Goal: Transaction & Acquisition: Book appointment/travel/reservation

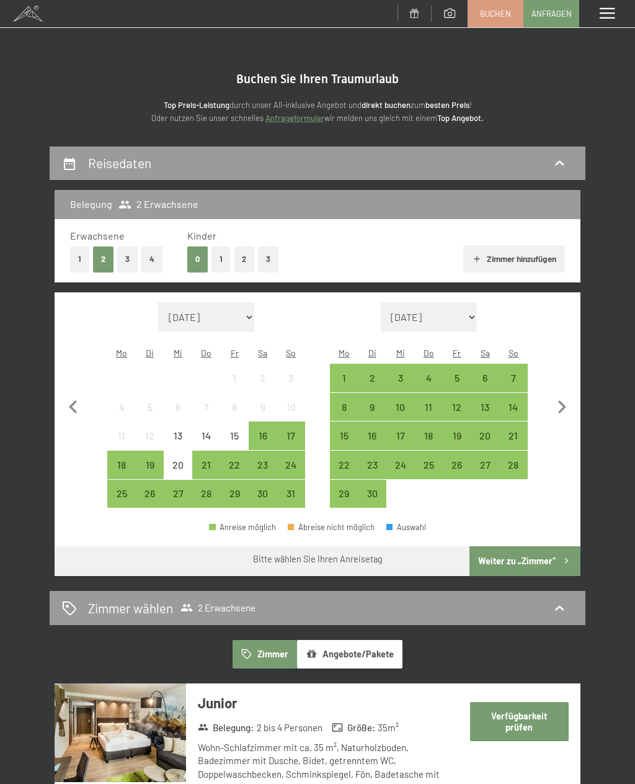
click at [294, 431] on div "17" at bounding box center [292, 444] width 26 height 26
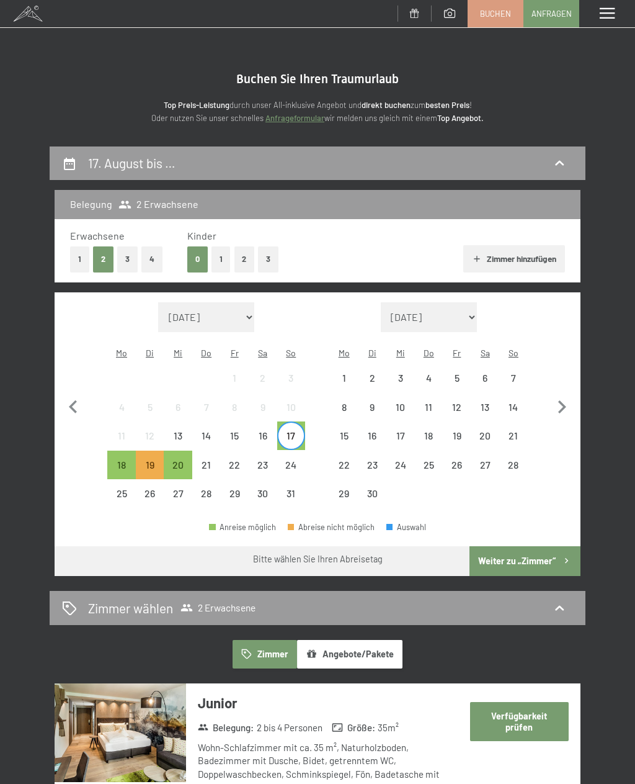
click at [179, 460] on div "20" at bounding box center [178, 473] width 26 height 26
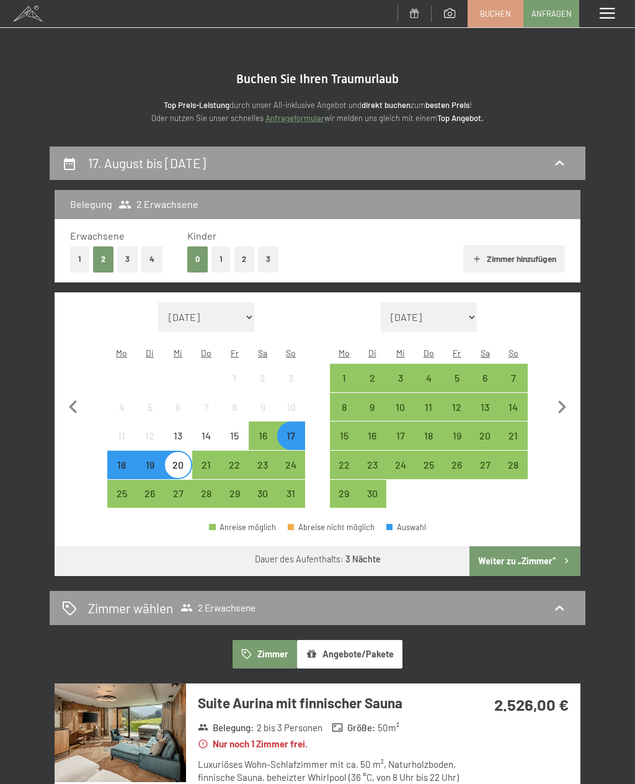
click at [547, 547] on button "Weiter zu „Zimmer“" at bounding box center [525, 561] width 111 height 30
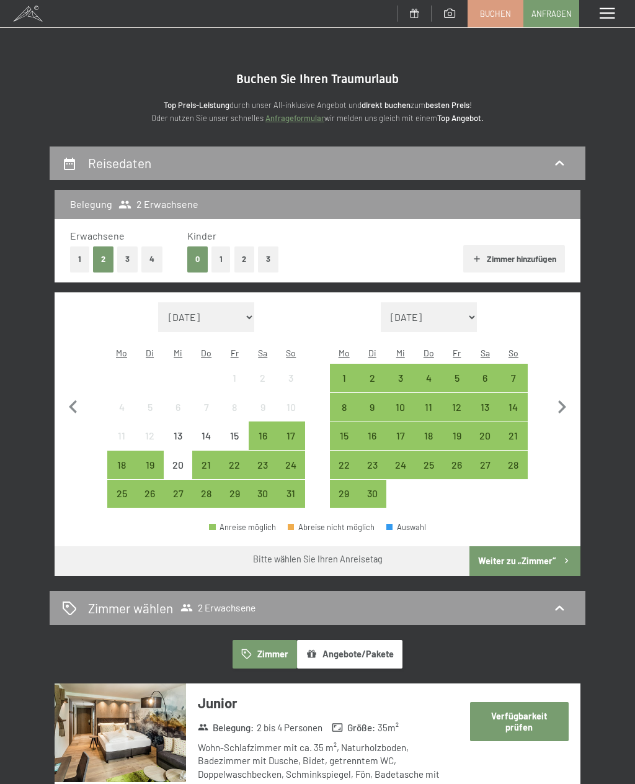
click at [123, 460] on div "18" at bounding box center [122, 473] width 26 height 26
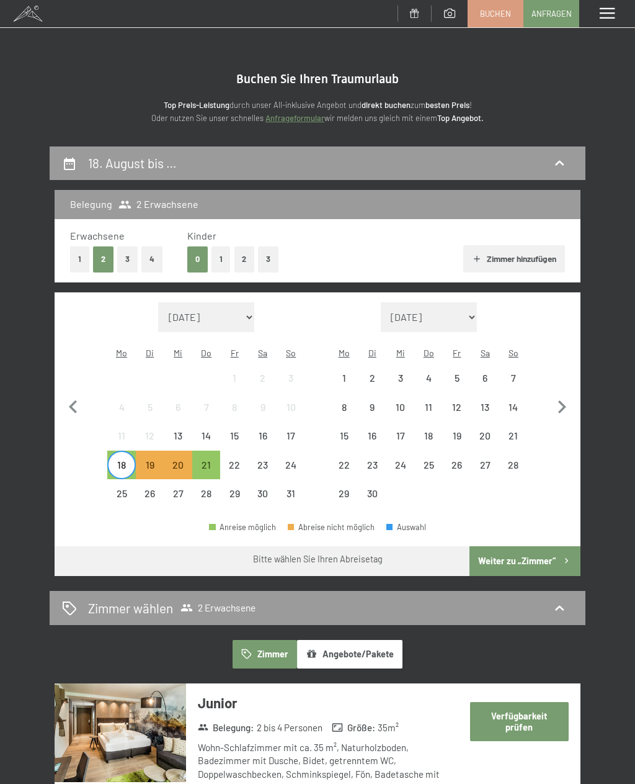
click at [210, 434] on span "Einwilligung Marketing*" at bounding box center [250, 428] width 102 height 12
click at [192, 434] on input "Einwilligung Marketing*" at bounding box center [186, 428] width 12 height 12
checkbox input "false"
click at [546, 546] on button "Weiter zu „Zimmer“" at bounding box center [525, 561] width 111 height 30
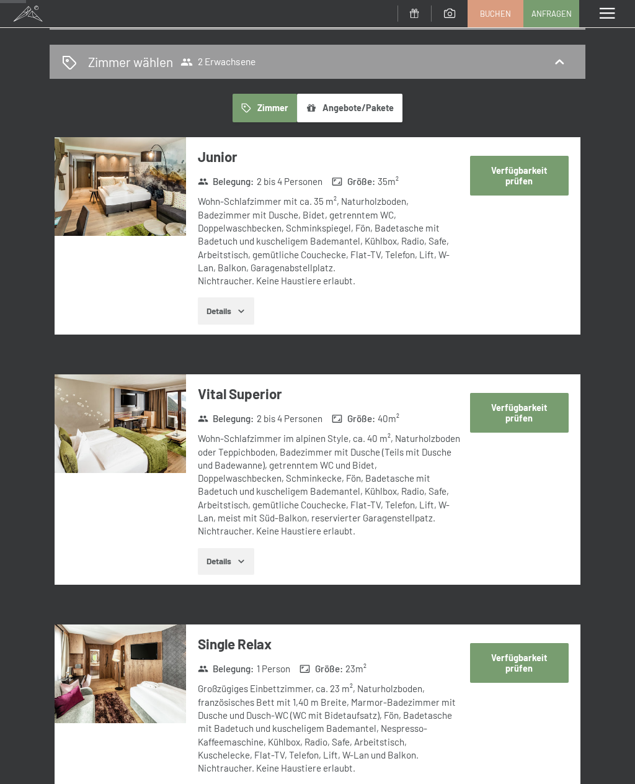
scroll to position [148, 0]
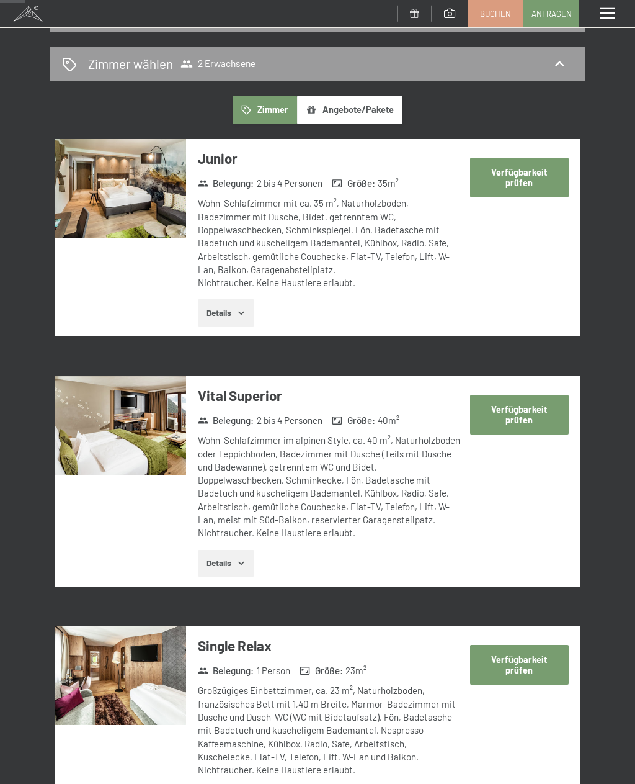
click at [524, 168] on button "Verfügbarkeit prüfen" at bounding box center [519, 177] width 99 height 39
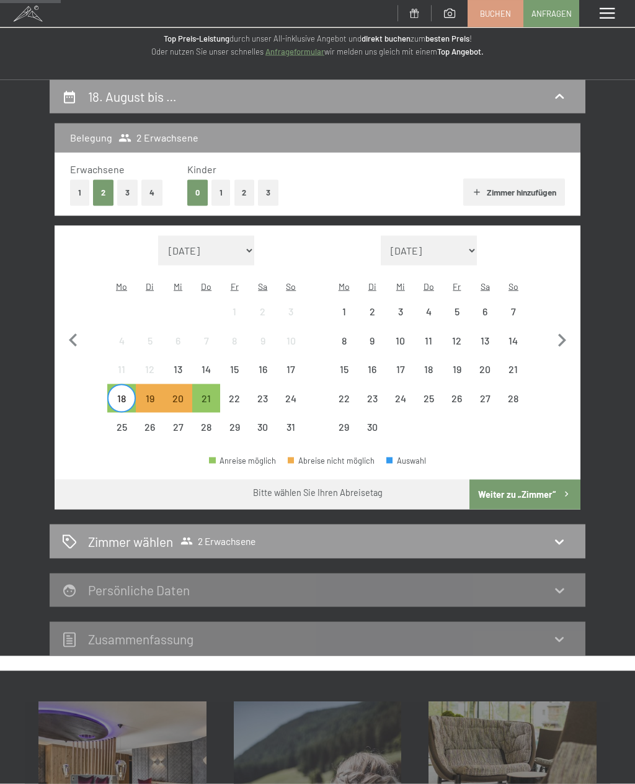
scroll to position [0, 0]
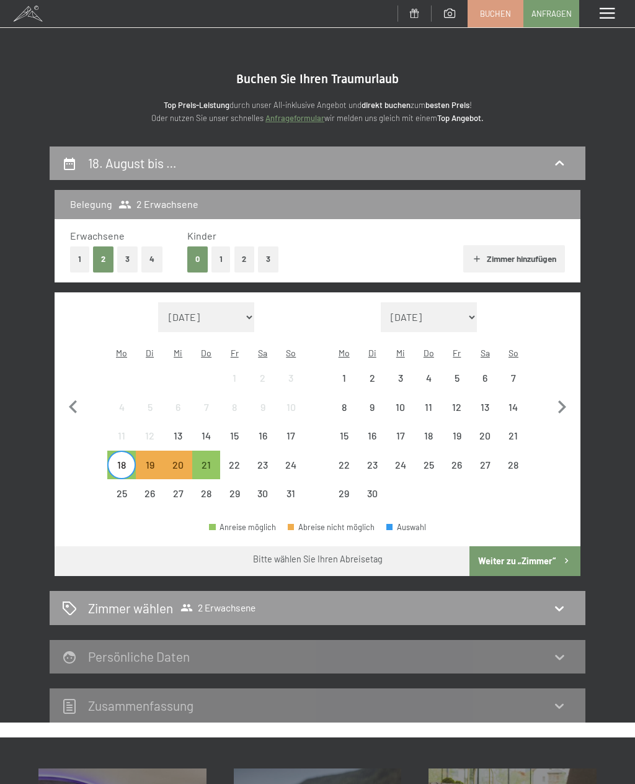
click at [555, 601] on icon at bounding box center [559, 608] width 15 height 15
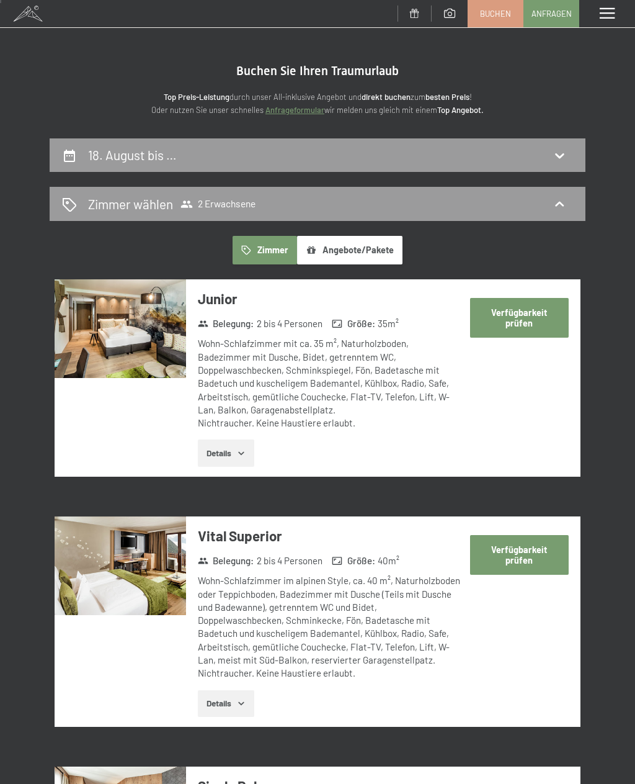
scroll to position [7, 0]
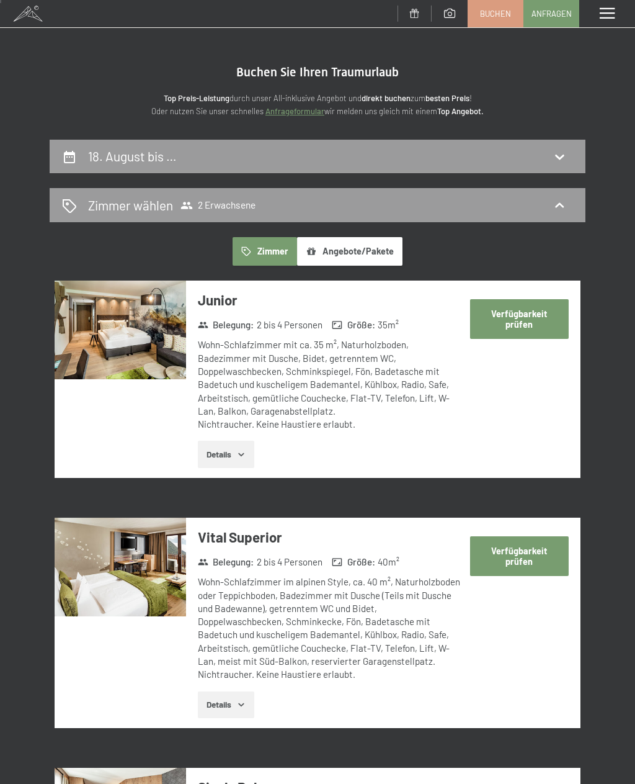
click at [521, 557] on button "Verfügbarkeit prüfen" at bounding box center [519, 555] width 99 height 39
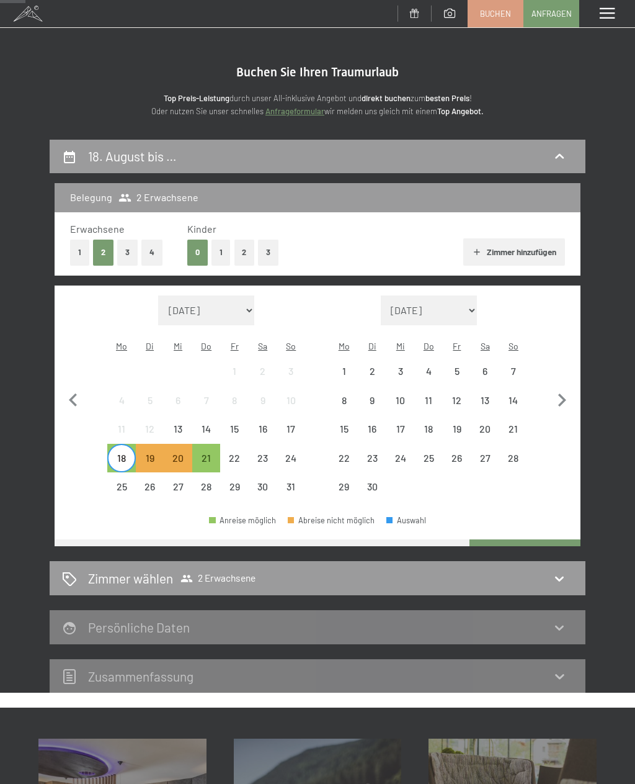
scroll to position [145, 0]
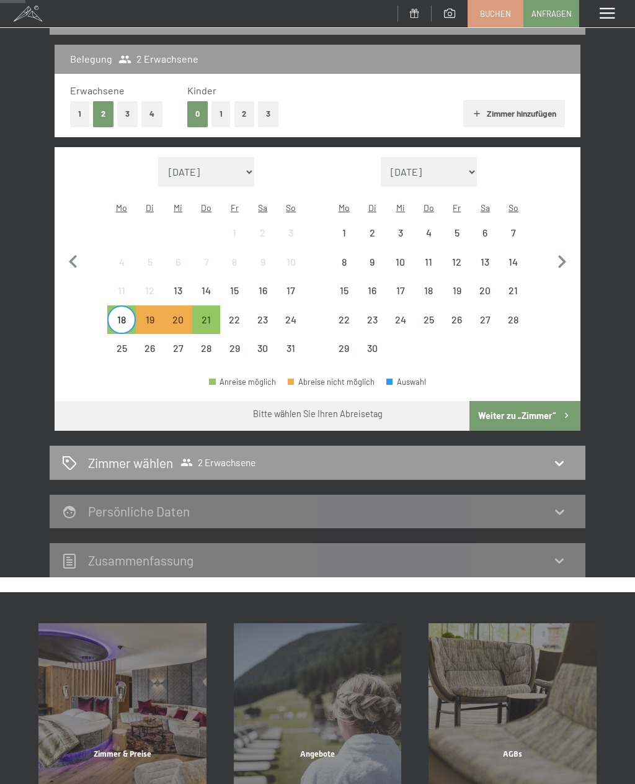
click at [209, 315] on div "21" at bounding box center [207, 328] width 26 height 26
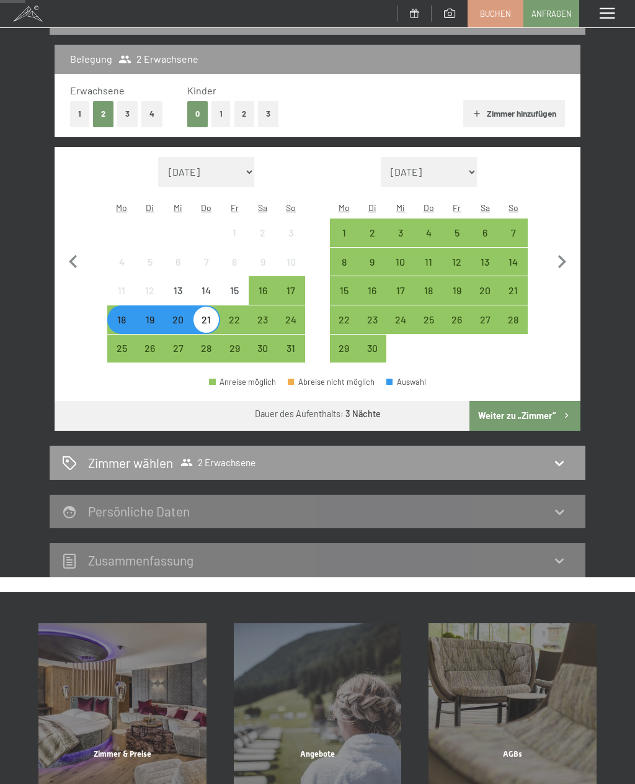
click at [538, 401] on button "Weiter zu „Zimmer“" at bounding box center [525, 416] width 111 height 30
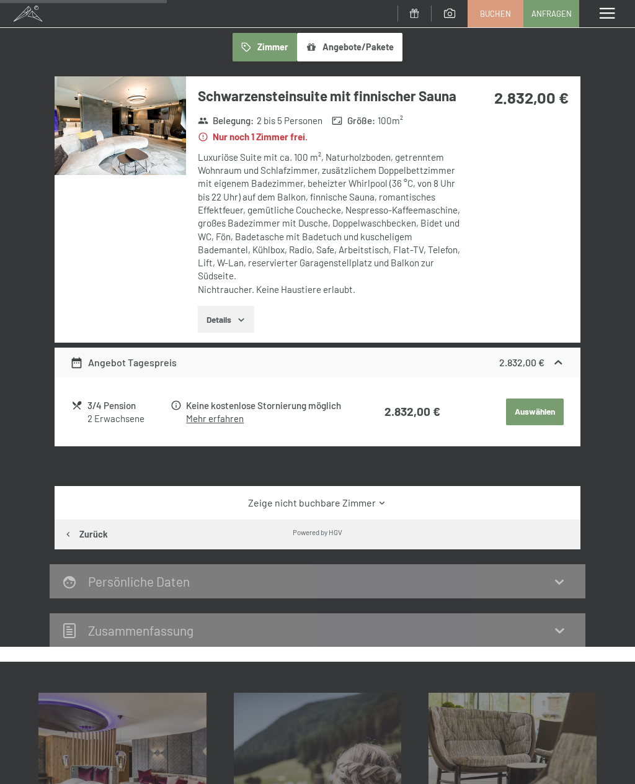
scroll to position [210, 0]
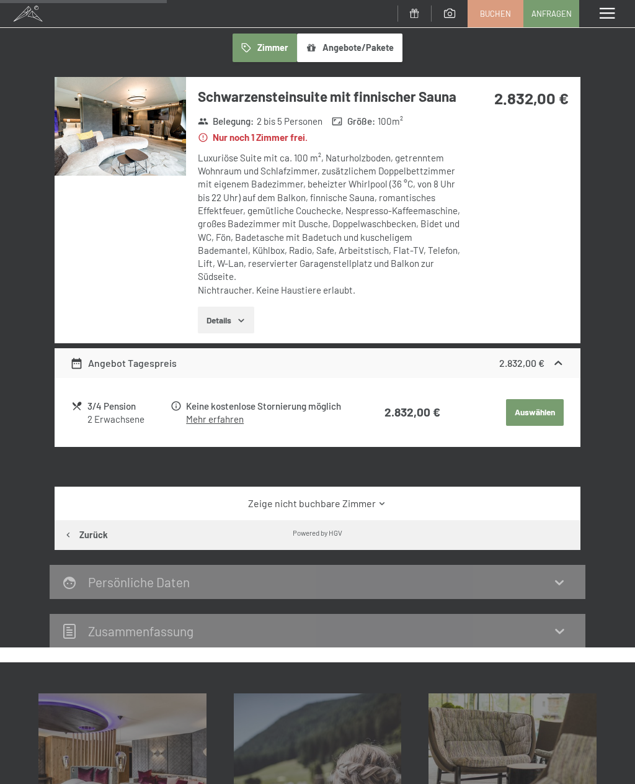
click at [378, 499] on icon at bounding box center [382, 503] width 9 height 9
